Goal: Use online tool/utility: Use online tool/utility

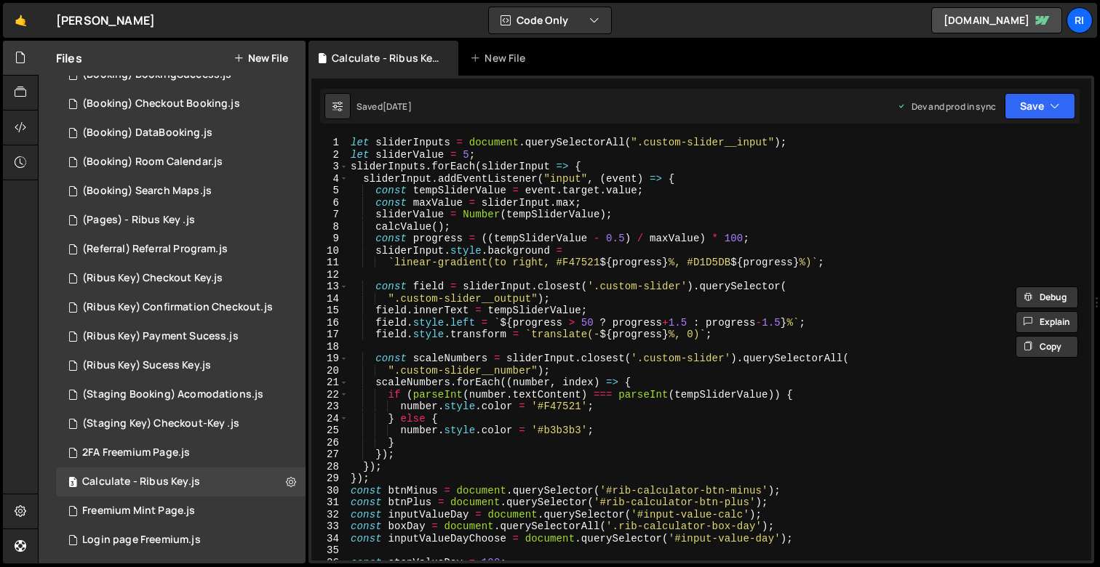
click at [743, 346] on div "let sliderInputs = document . querySelectorAll ( ".custom-slider__input" ) ; le…" at bounding box center [717, 361] width 738 height 448
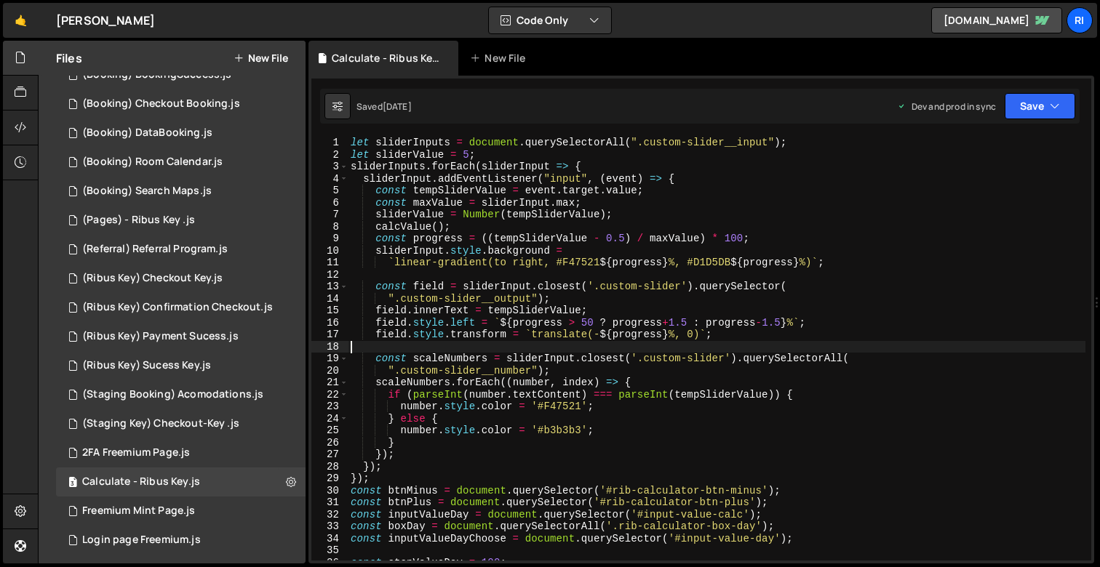
type textarea "calcValue();"
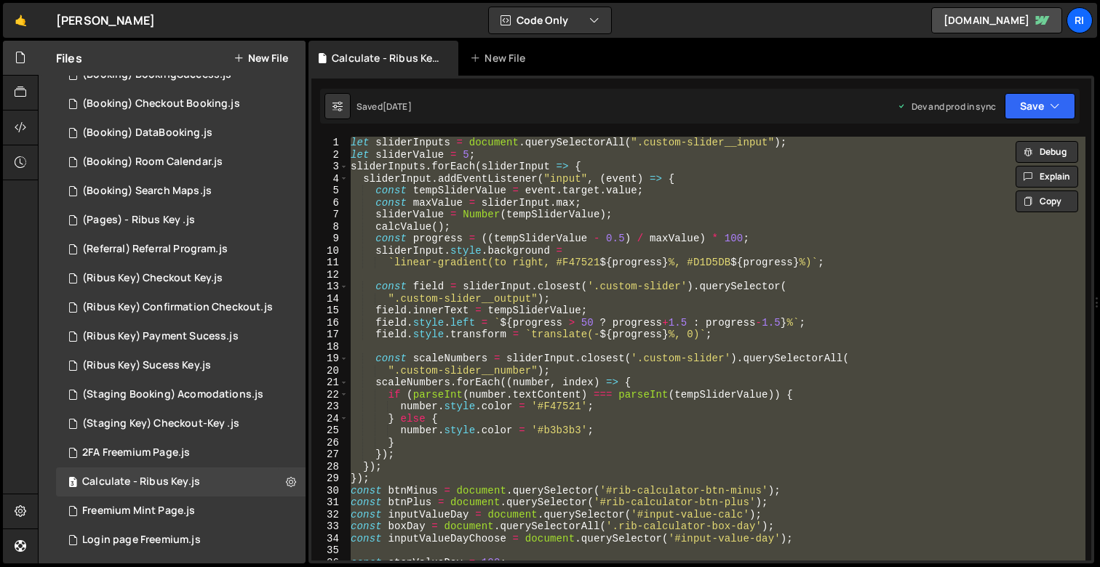
click at [514, 276] on div "let sliderInputs = document . querySelectorAll ( ".custom-slider__input" ) ; le…" at bounding box center [717, 349] width 738 height 424
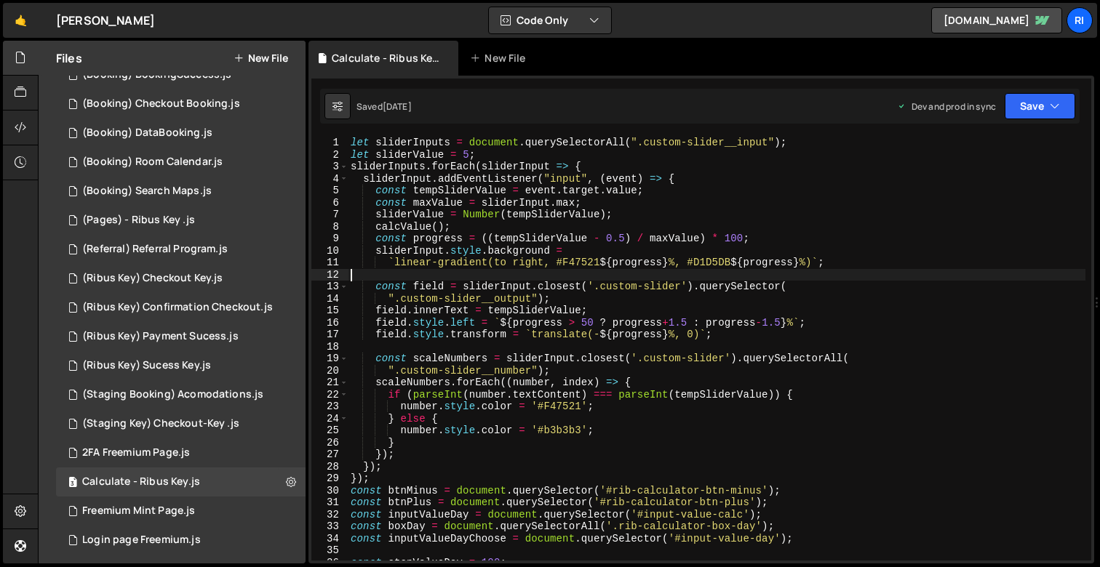
click at [556, 136] on div "Type cmd + s to save your Javascript file. XXXXXXXXXXXXXXXXXXXXXXXXXXXXXXXXXXXX…" at bounding box center [701, 320] width 786 height 488
click at [568, 255] on div "let sliderInputs = document . querySelectorAll ( ".custom-slider__input" ) ; le…" at bounding box center [717, 361] width 738 height 448
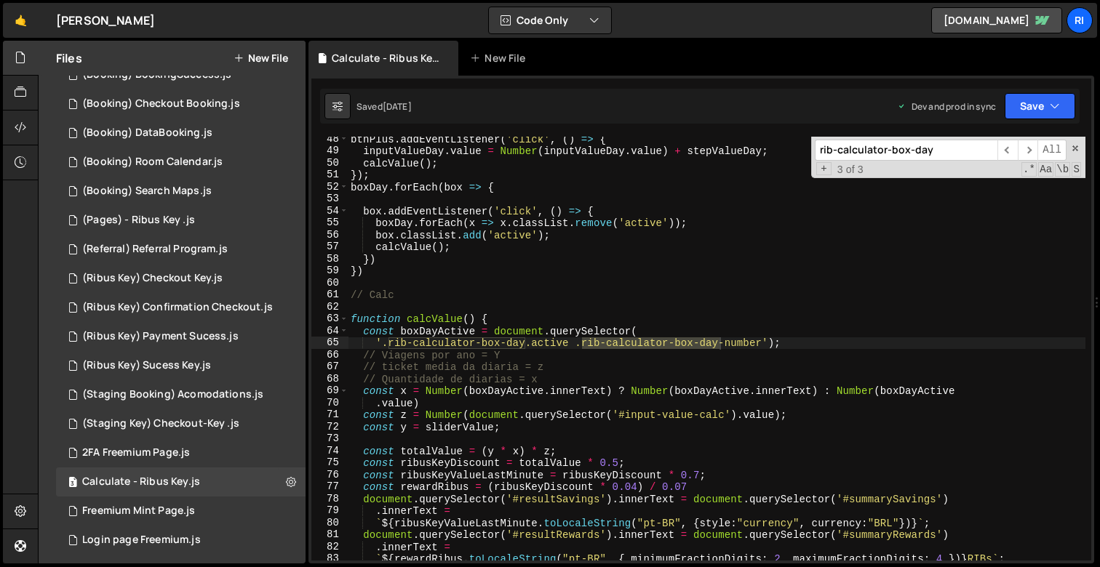
scroll to position [172, 0]
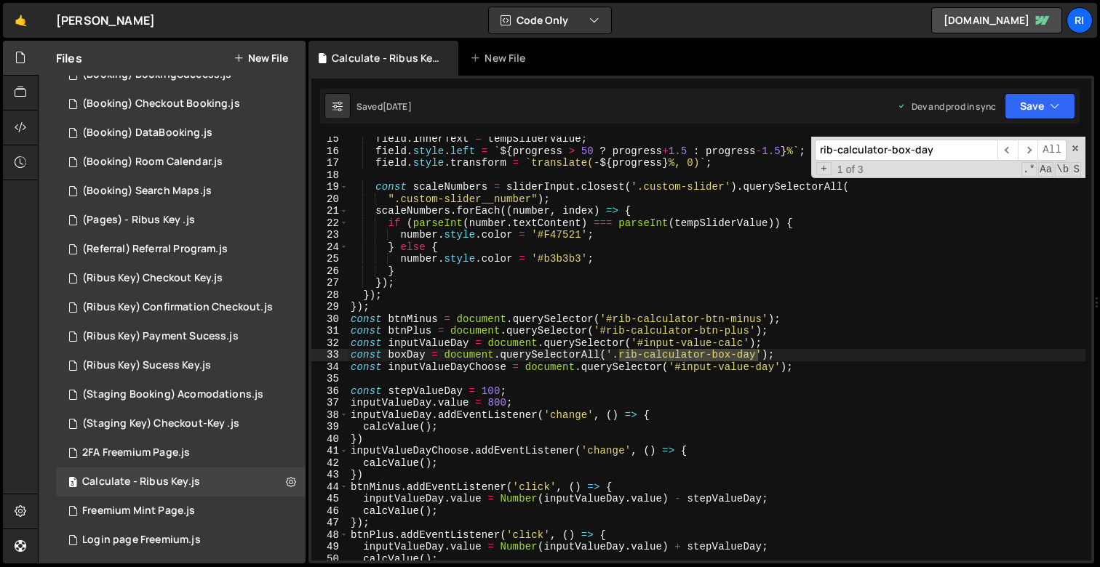
type textarea "const boxDay = document.querySelectorAll('.rib-calculator-box-day');"
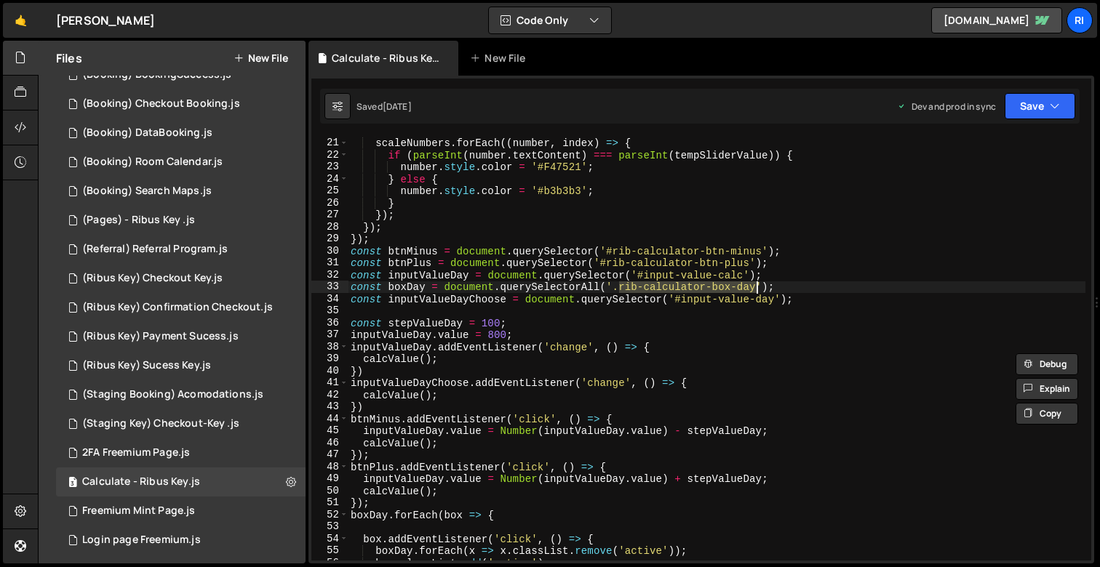
scroll to position [254, 0]
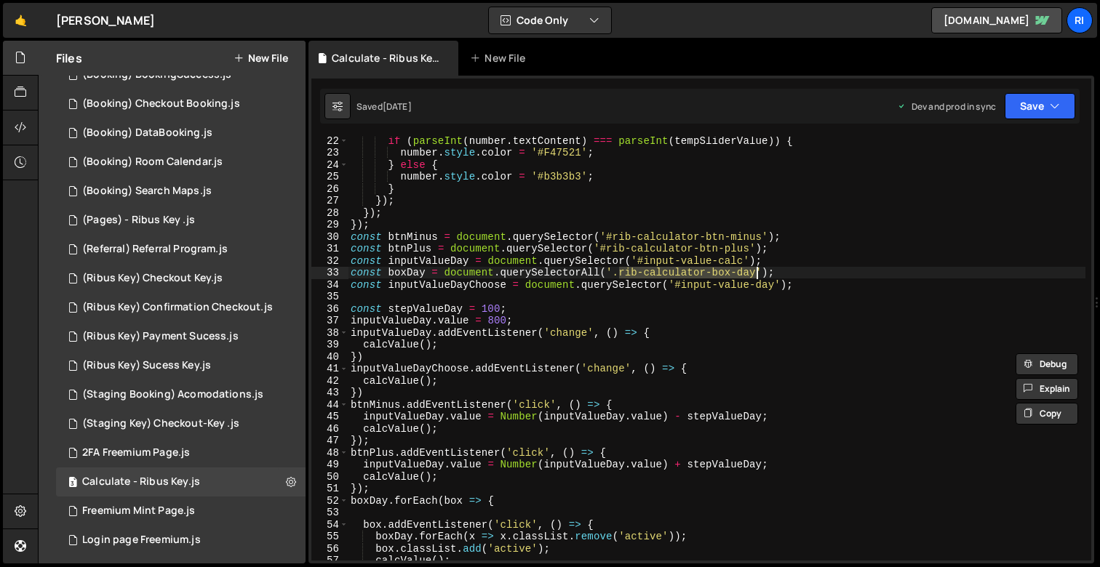
click at [422, 277] on div "if ( parseInt ( number . textContent ) === parseInt ( tempSliderValue )) { numb…" at bounding box center [717, 359] width 738 height 448
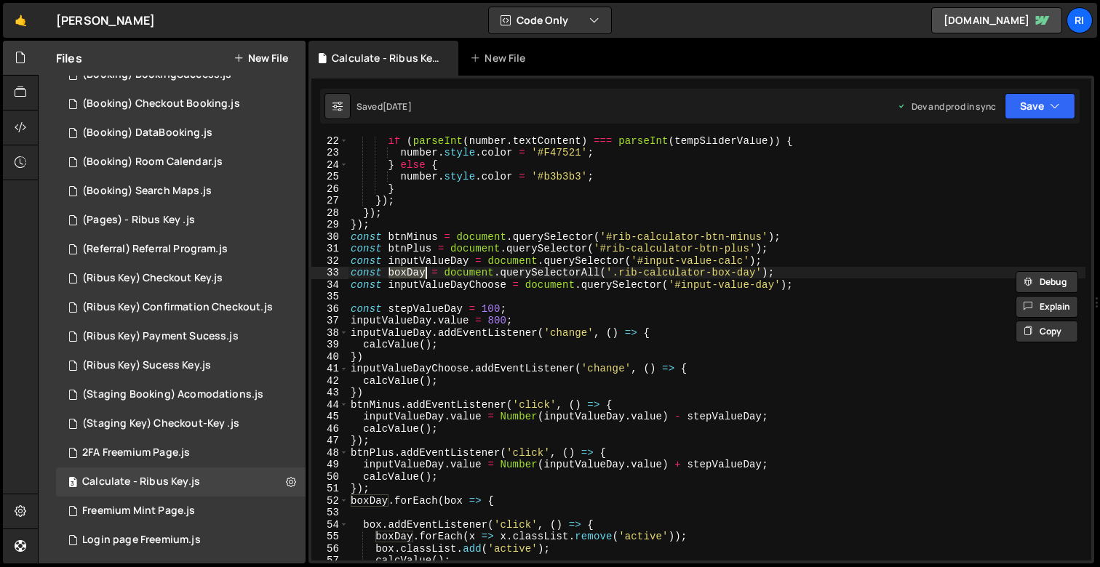
type input "boxDay"
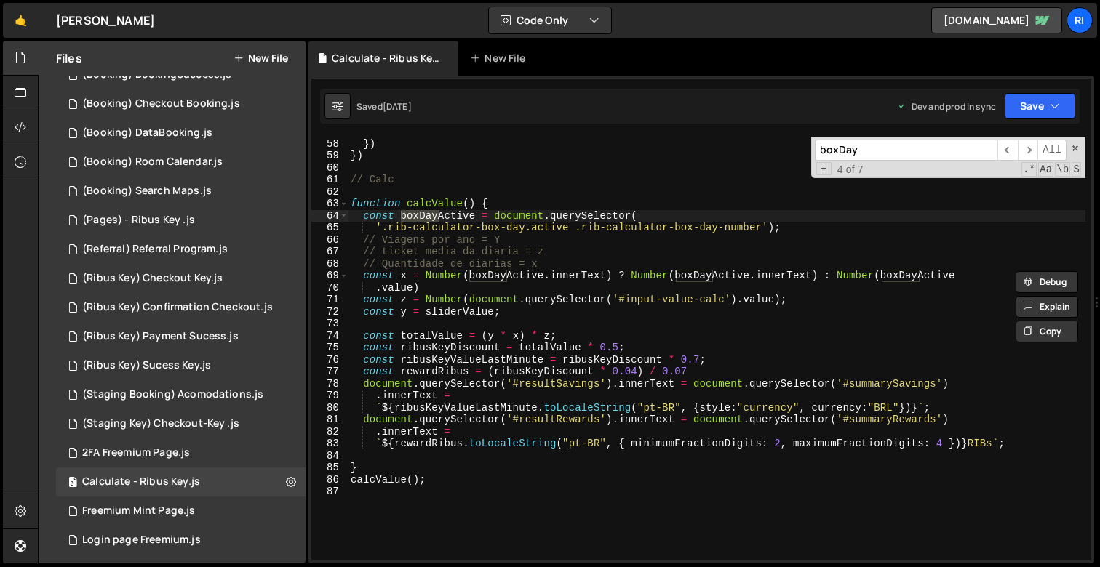
scroll to position [683, 0]
type textarea "document.querySelector('#resultRewards').innerText = document.querySelector('#s…"
click at [549, 425] on div "calcValue ( ) ; }) }) // Calc function calcValue ( ) { const boxDayActive = doc…" at bounding box center [717, 350] width 738 height 448
